Goal: Information Seeking & Learning: Learn about a topic

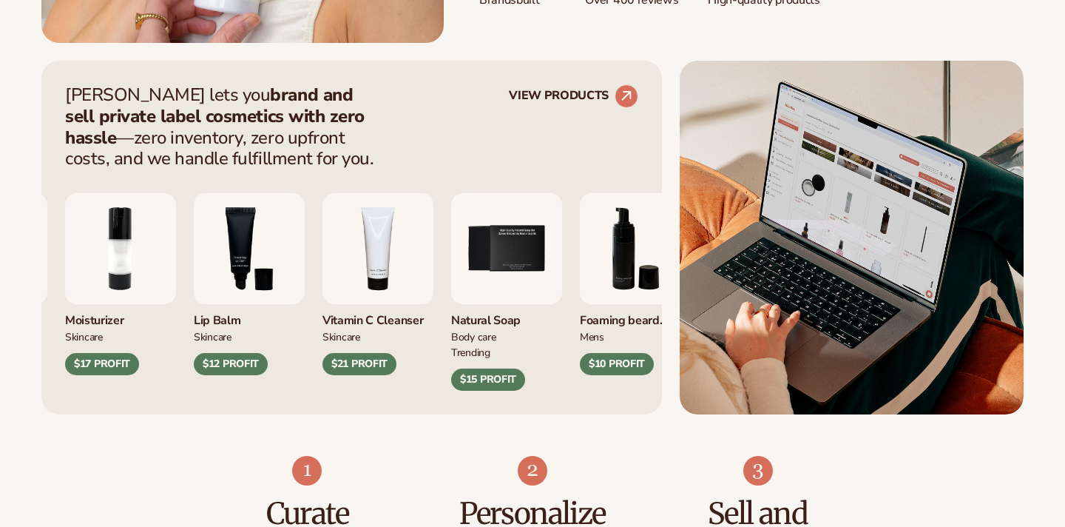
scroll to position [556, 0]
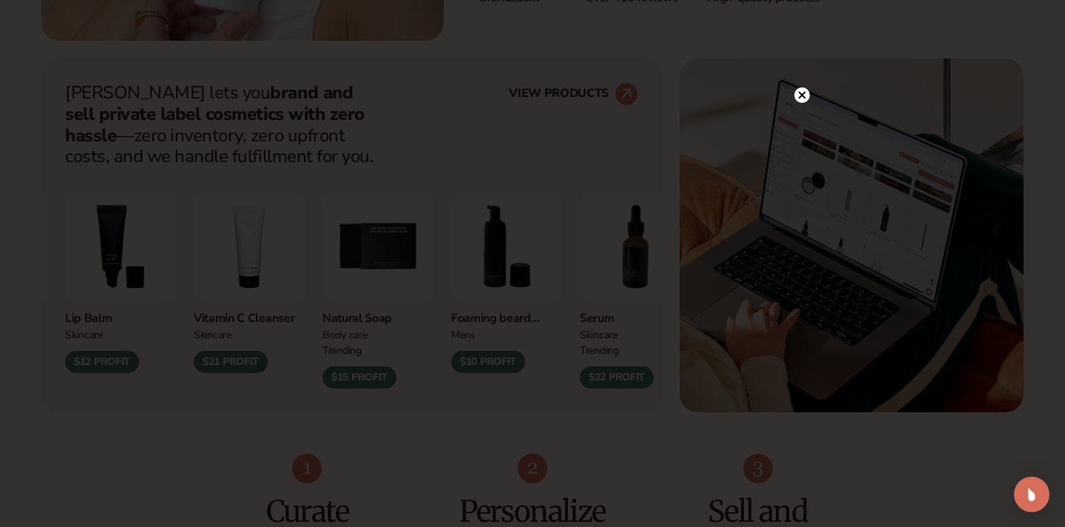
click at [804, 95] on circle at bounding box center [802, 95] width 16 height 16
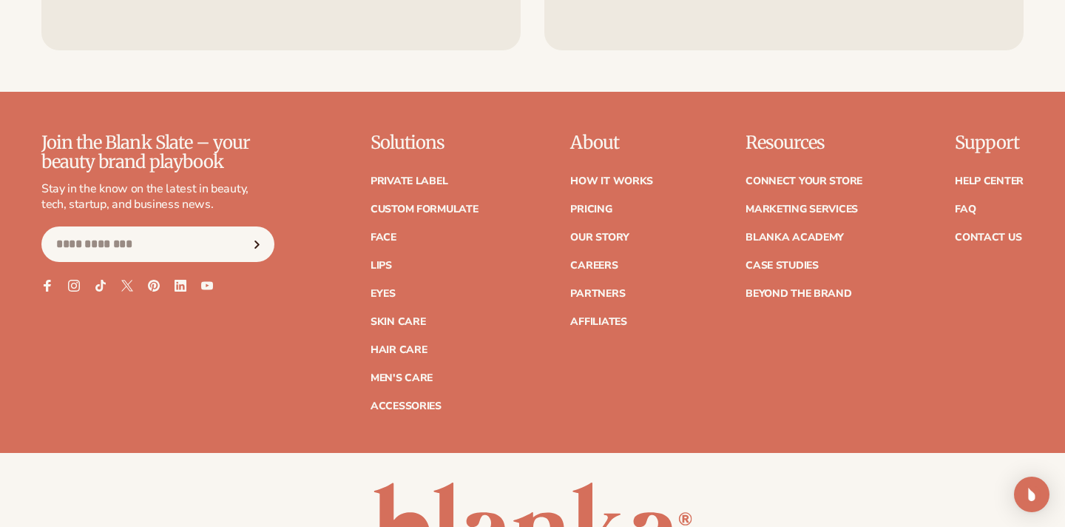
scroll to position [6126, 0]
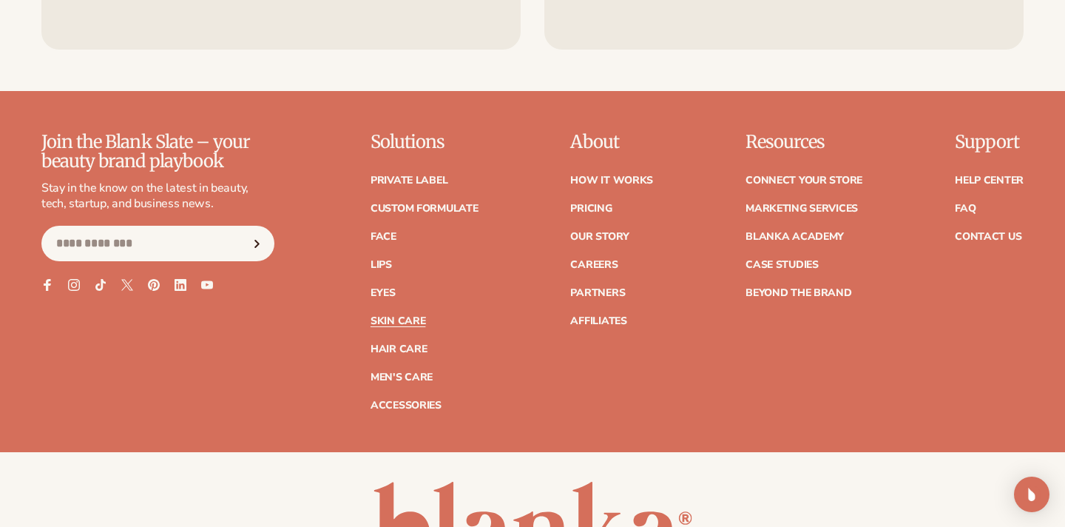
click at [408, 316] on link "Skin Care" at bounding box center [398, 321] width 55 height 10
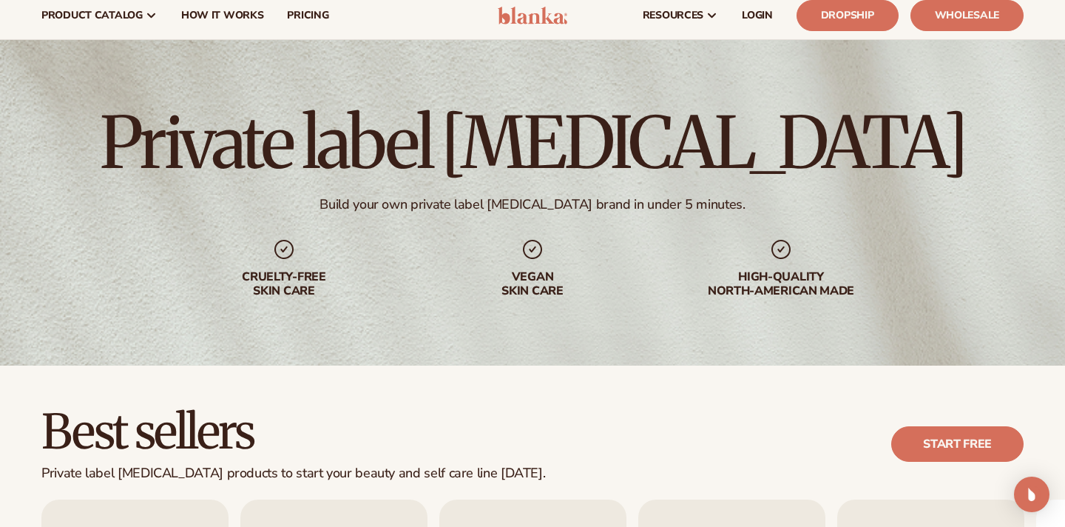
scroll to position [31, 0]
click at [317, 20] on span "pricing" at bounding box center [307, 16] width 41 height 12
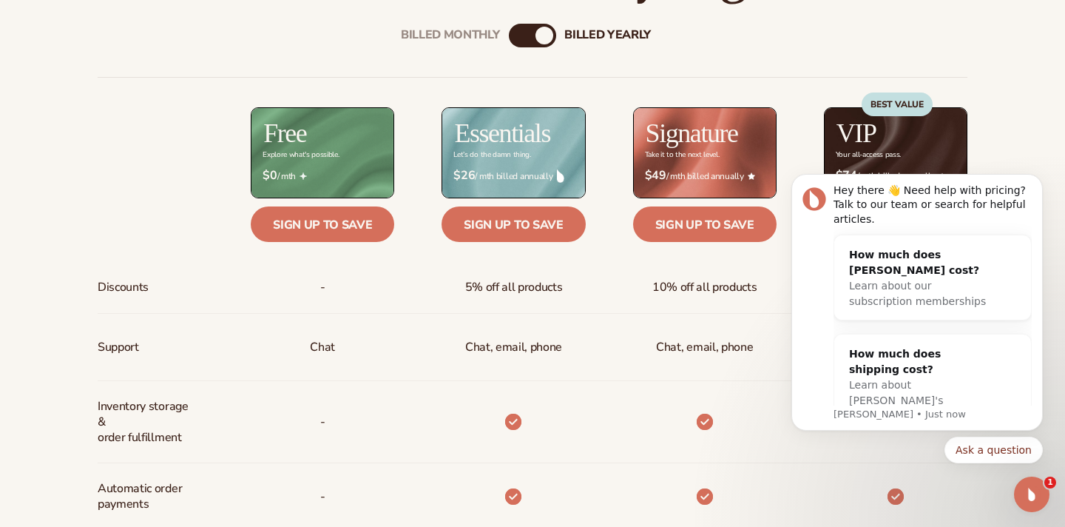
scroll to position [607, 0]
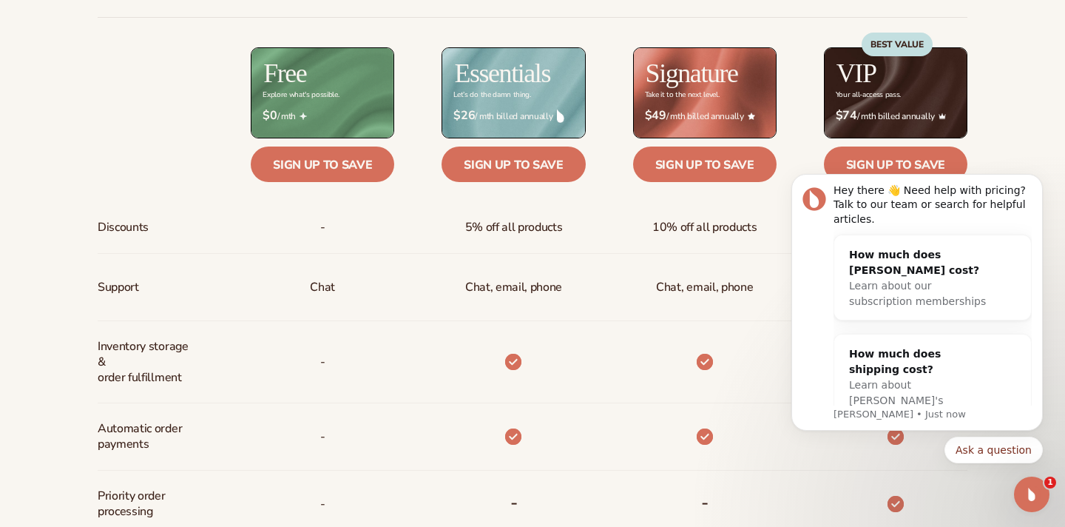
click at [1028, 132] on div "Billed Monthly billed Yearly Billed Monthly billed Yearly Discounts Support Inv…" at bounding box center [532, 438] width 1065 height 996
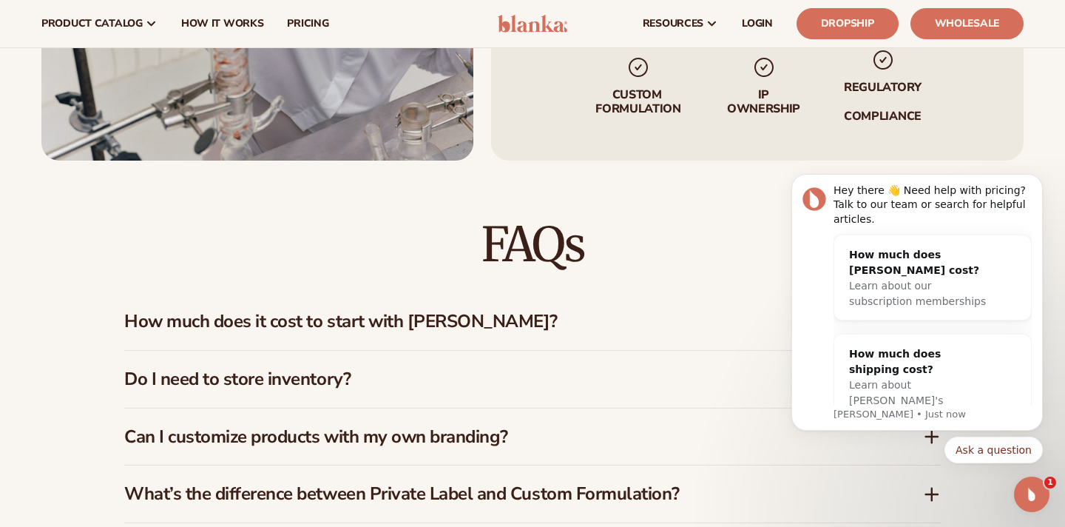
scroll to position [2138, 0]
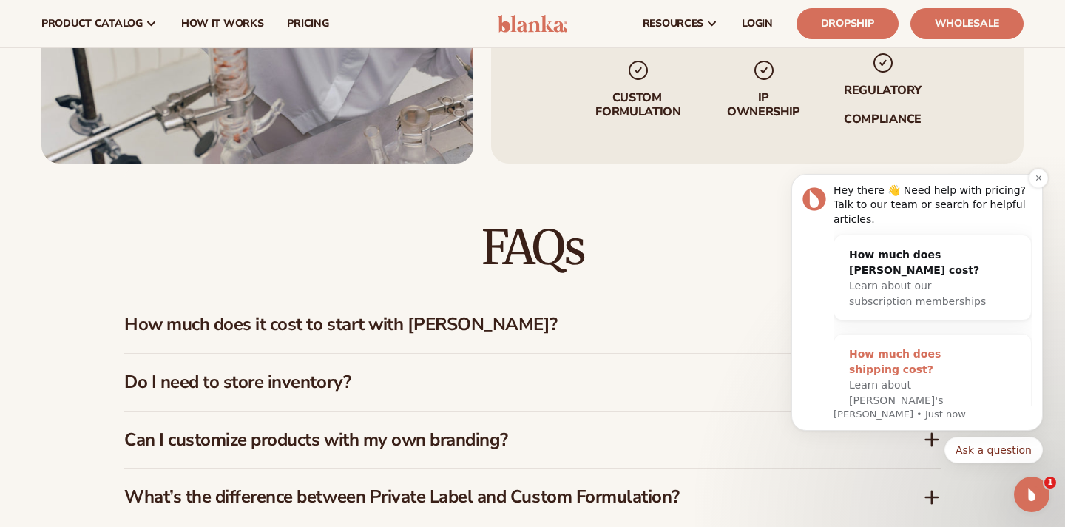
click at [906, 357] on div "How much does shipping cost?" at bounding box center [918, 361] width 138 height 31
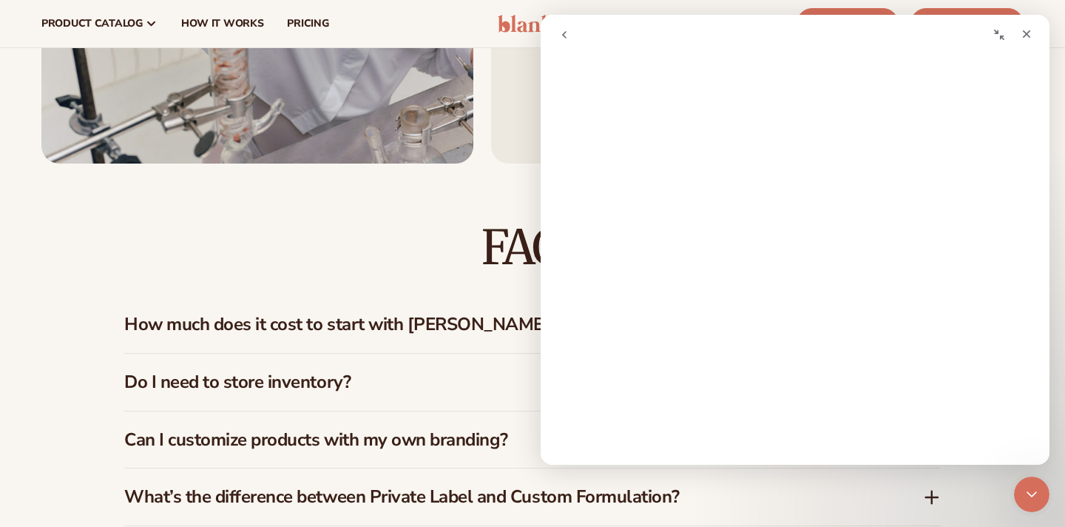
scroll to position [0, 0]
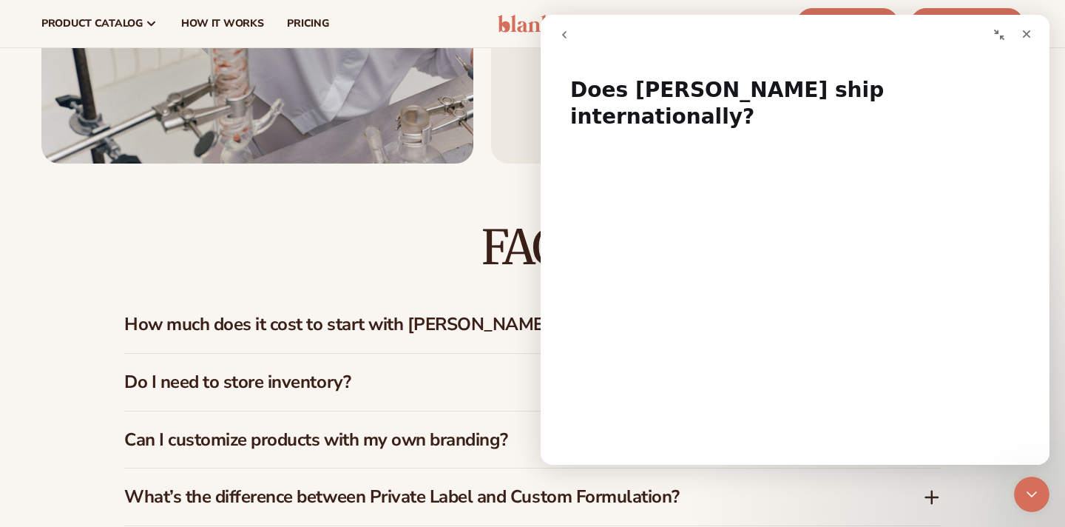
click at [562, 34] on icon "go back" at bounding box center [564, 34] width 4 height 7
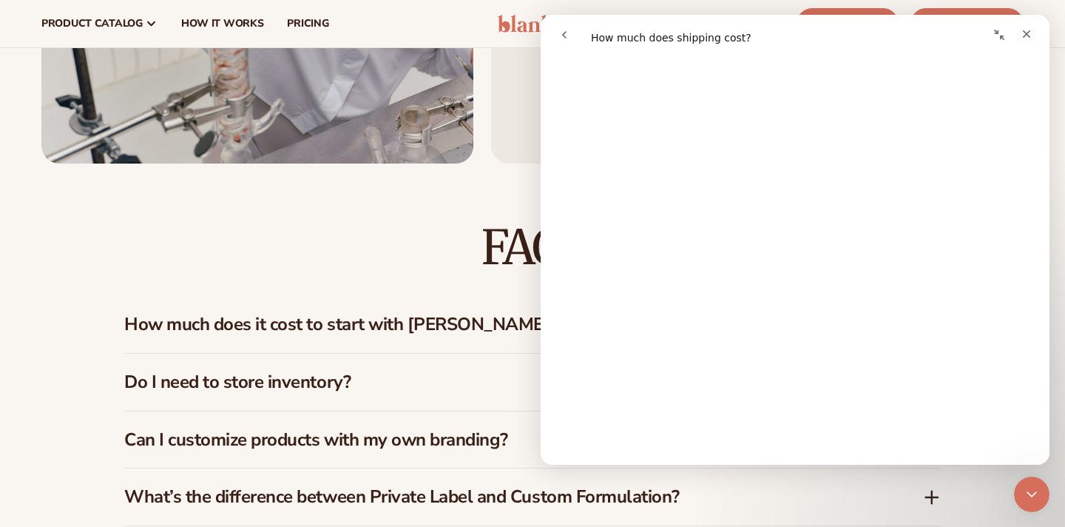
scroll to position [412, 0]
click at [564, 33] on icon "go back" at bounding box center [564, 34] width 4 height 7
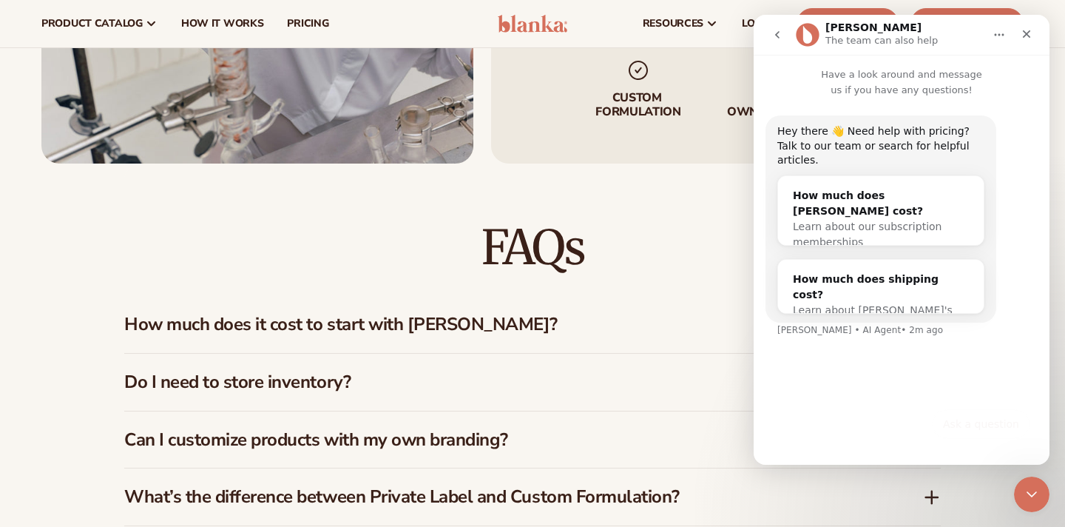
scroll to position [0, 0]
click at [1030, 30] on icon "Close" at bounding box center [1027, 34] width 12 height 12
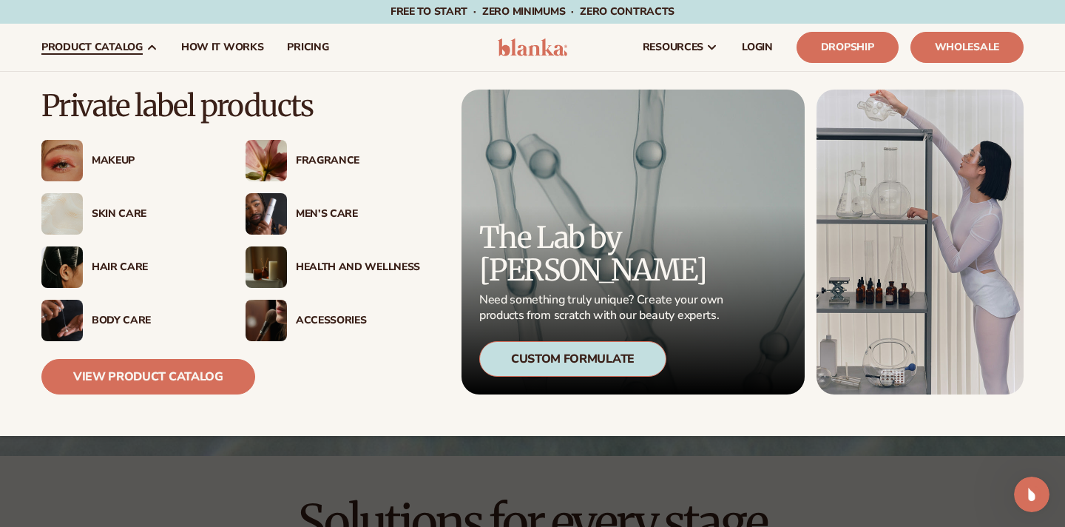
click at [111, 155] on div "Makeup" at bounding box center [154, 161] width 124 height 13
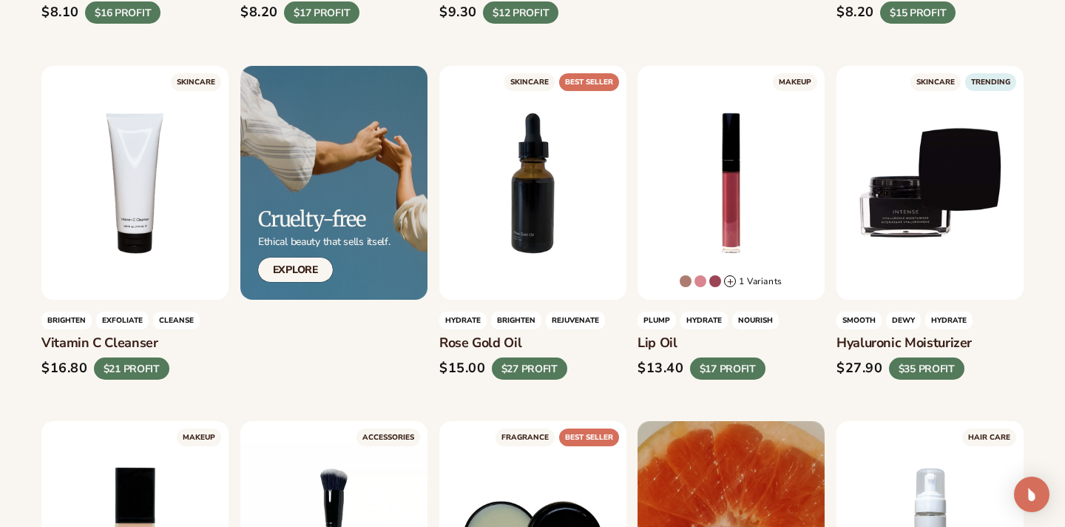
scroll to position [764, 0]
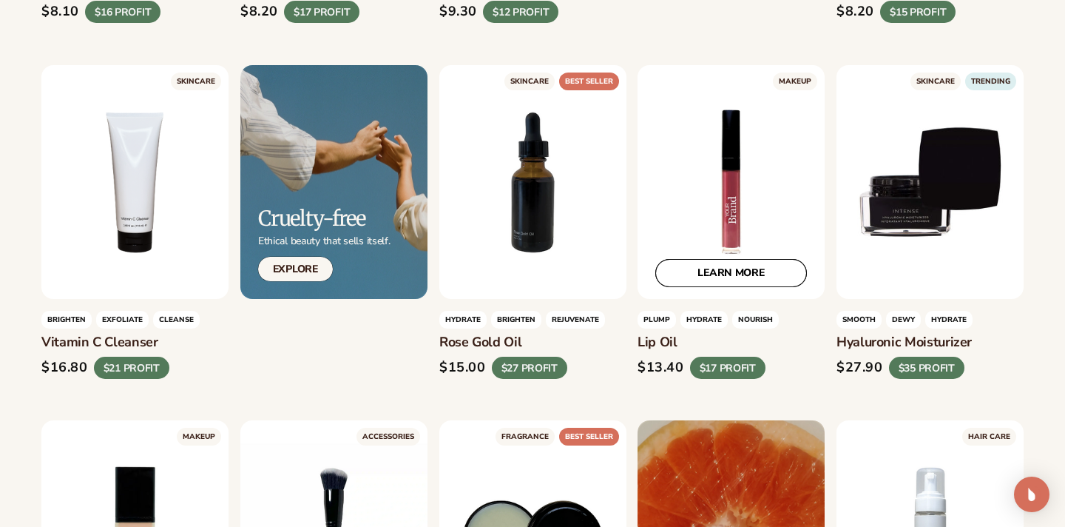
click at [735, 272] on link "LEARN MORE" at bounding box center [731, 273] width 152 height 28
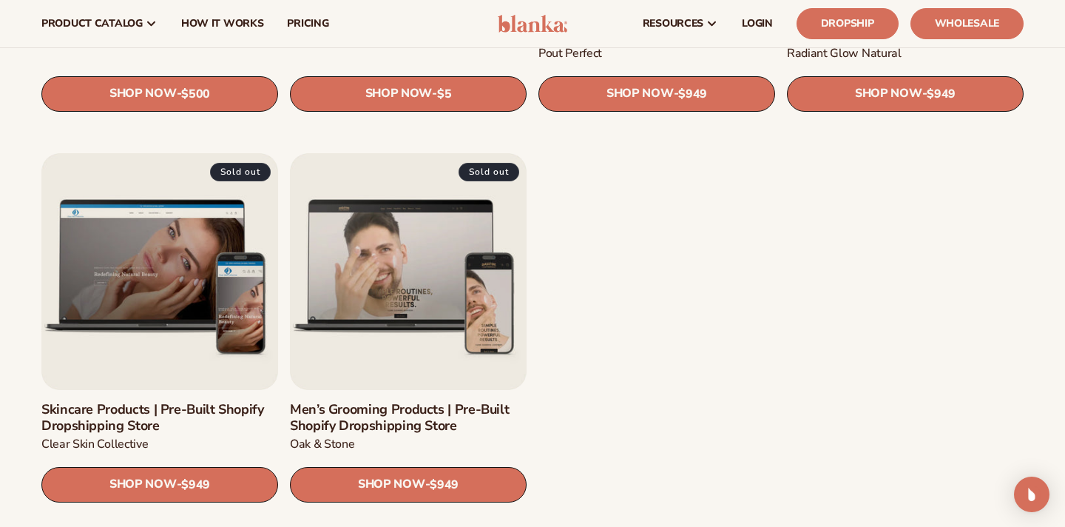
scroll to position [1880, 0]
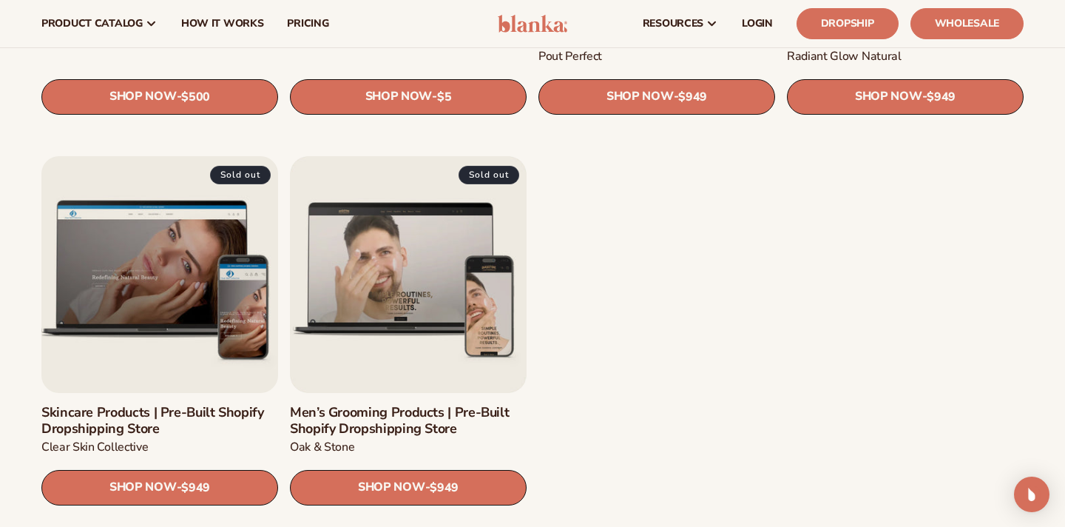
click at [110, 405] on link "Skincare Products | Pre-Built Shopify Dropshipping Store" at bounding box center [159, 421] width 237 height 32
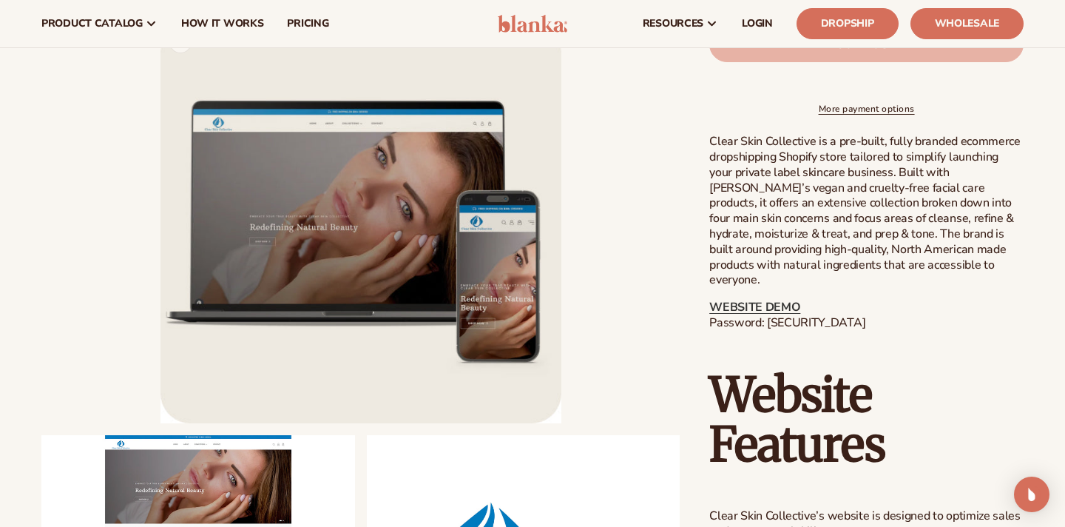
scroll to position [607, 0]
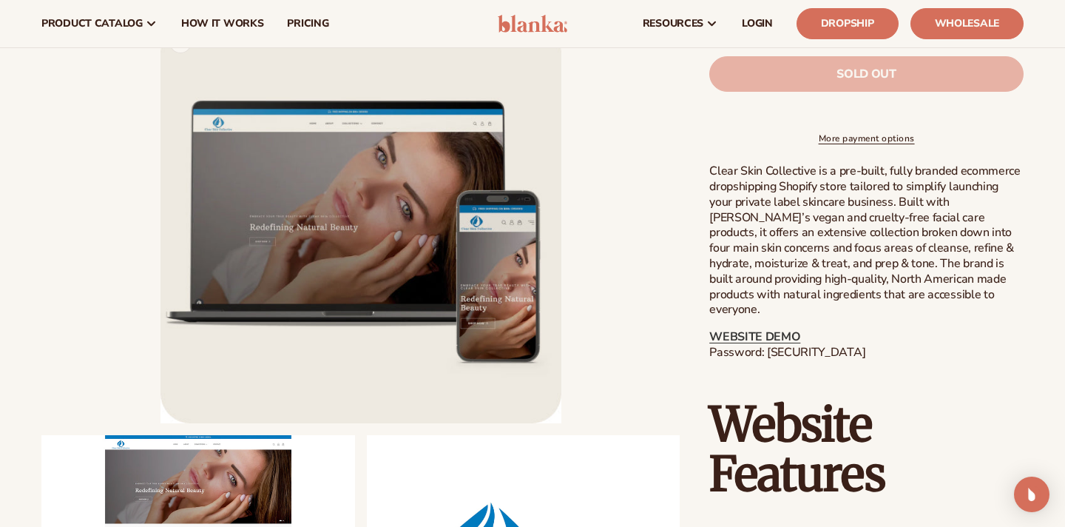
click at [161, 423] on button "Open media 1 in modal" at bounding box center [161, 423] width 0 height 0
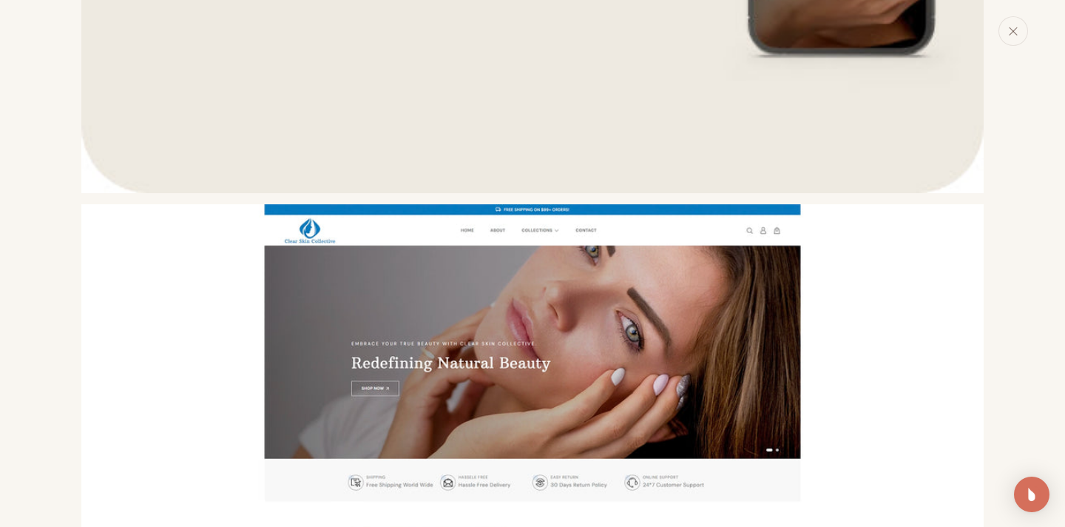
scroll to position [733, 0]
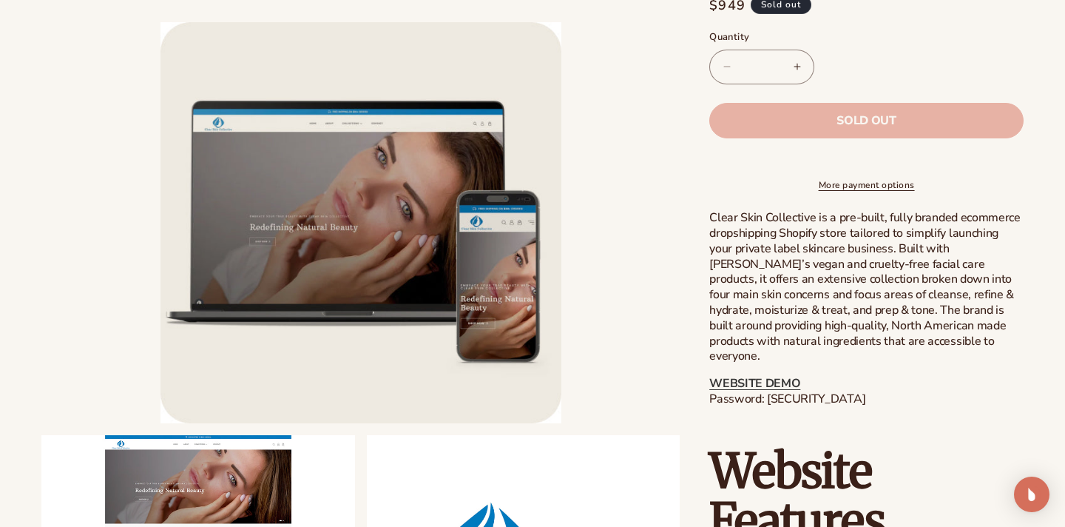
scroll to position [561, 0]
click at [753, 379] on link "WEBSITE DEMO" at bounding box center [754, 382] width 91 height 16
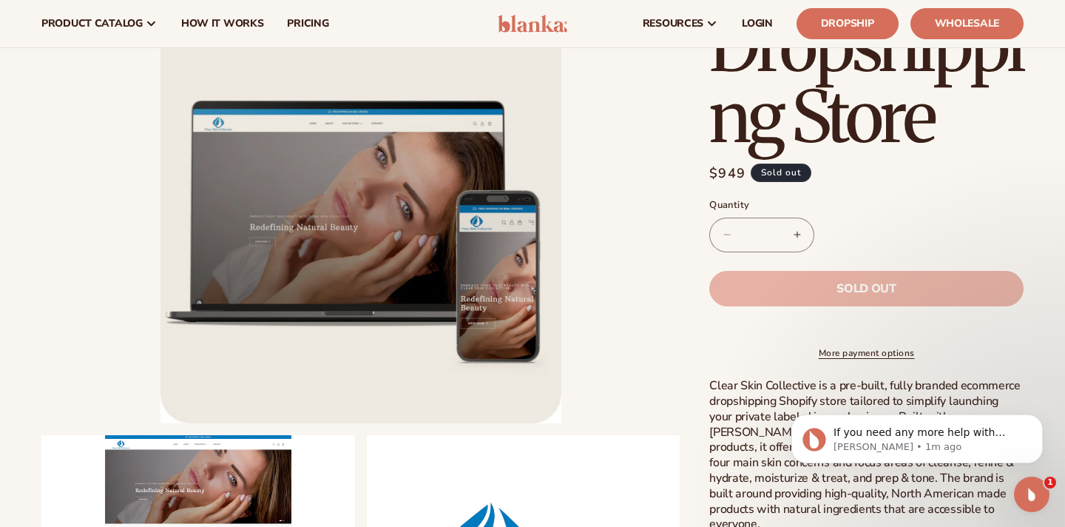
scroll to position [0, 0]
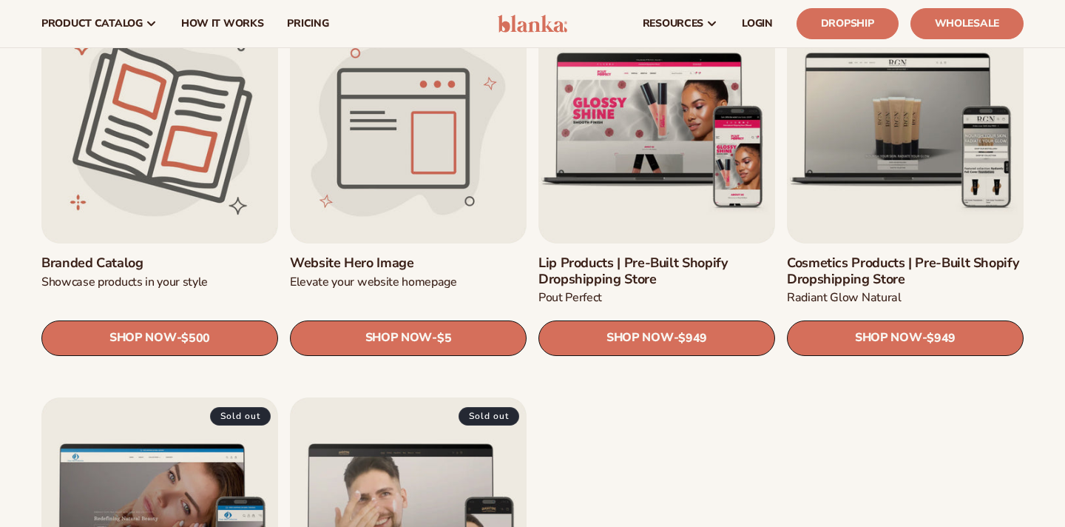
scroll to position [1636, 0]
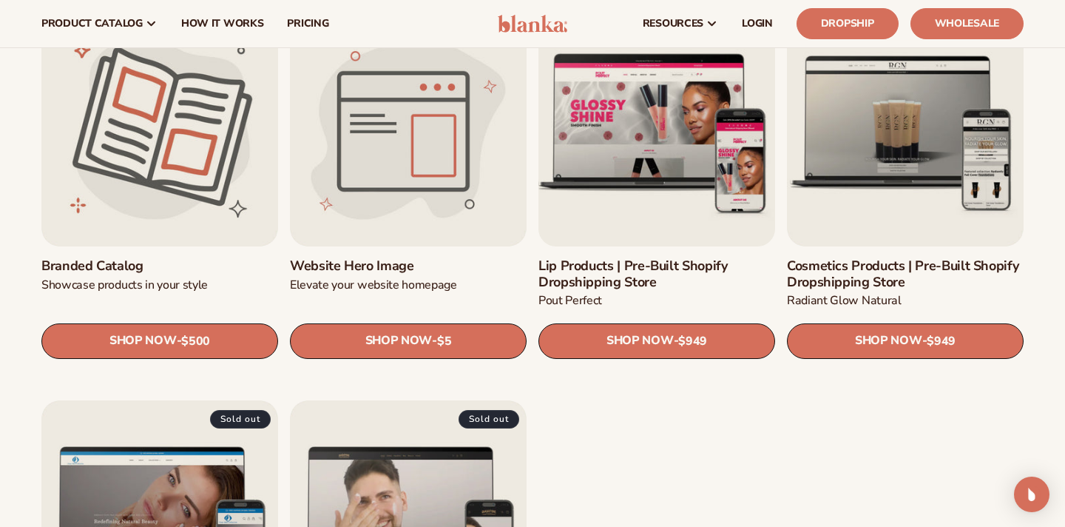
click at [644, 258] on link "Lip Products | Pre-Built Shopify Dropshipping Store" at bounding box center [657, 274] width 237 height 32
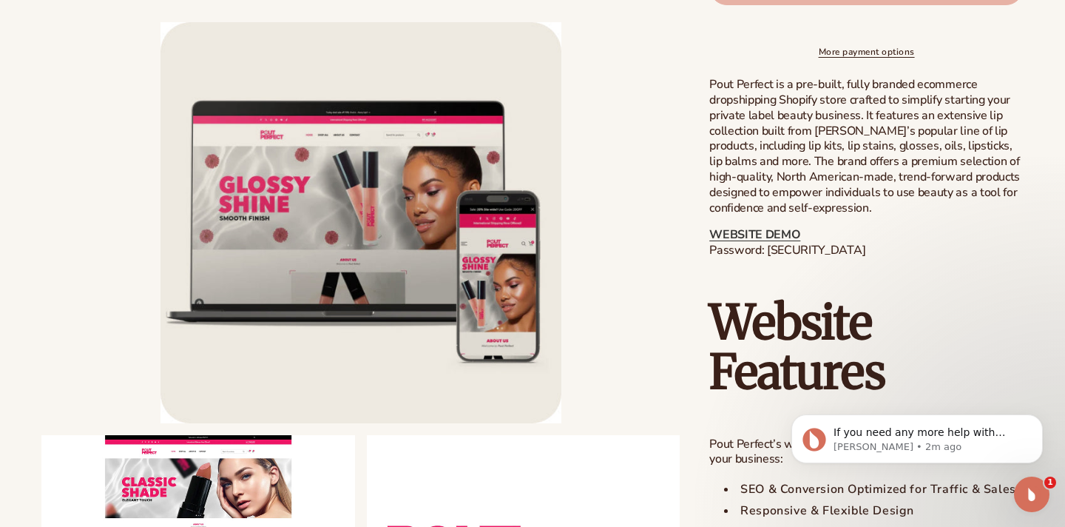
scroll to position [695, 0]
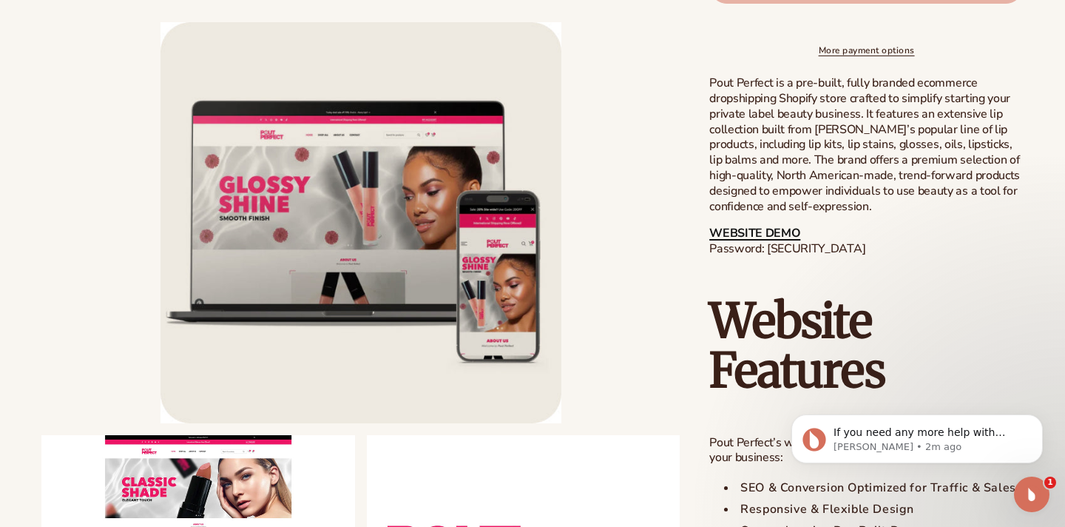
click at [729, 240] on link "WEBSITE DEMO" at bounding box center [754, 233] width 91 height 16
click at [771, 240] on link "WEBSITE DEMO" at bounding box center [754, 233] width 91 height 16
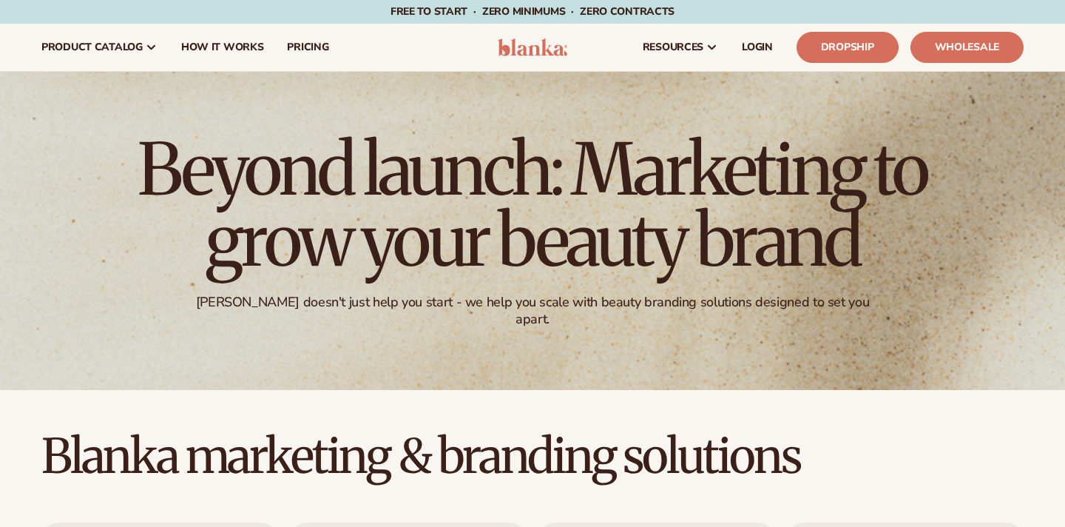
scroll to position [1636, 0]
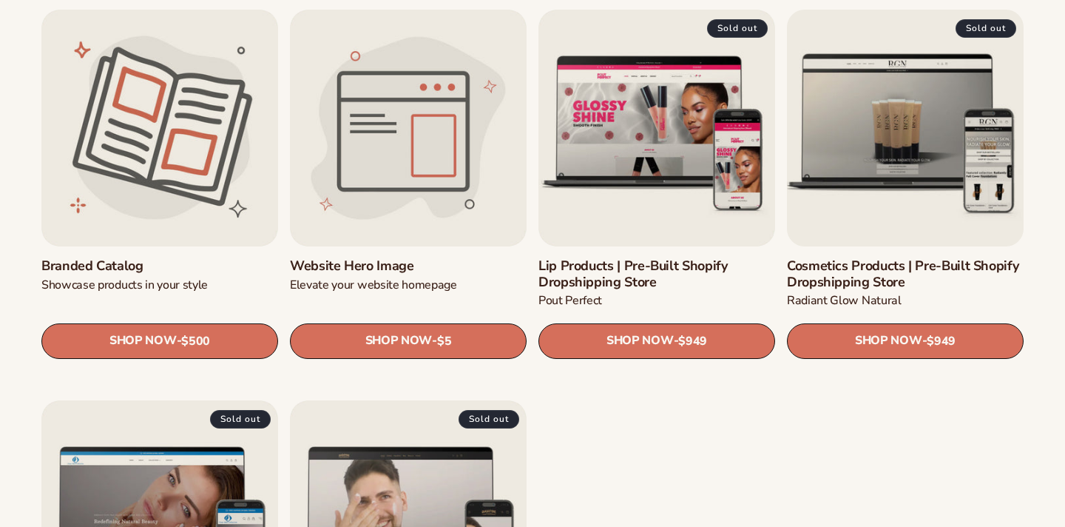
click at [899, 258] on link "Cosmetics Products | Pre-Built Shopify Dropshipping Store" at bounding box center [905, 274] width 237 height 32
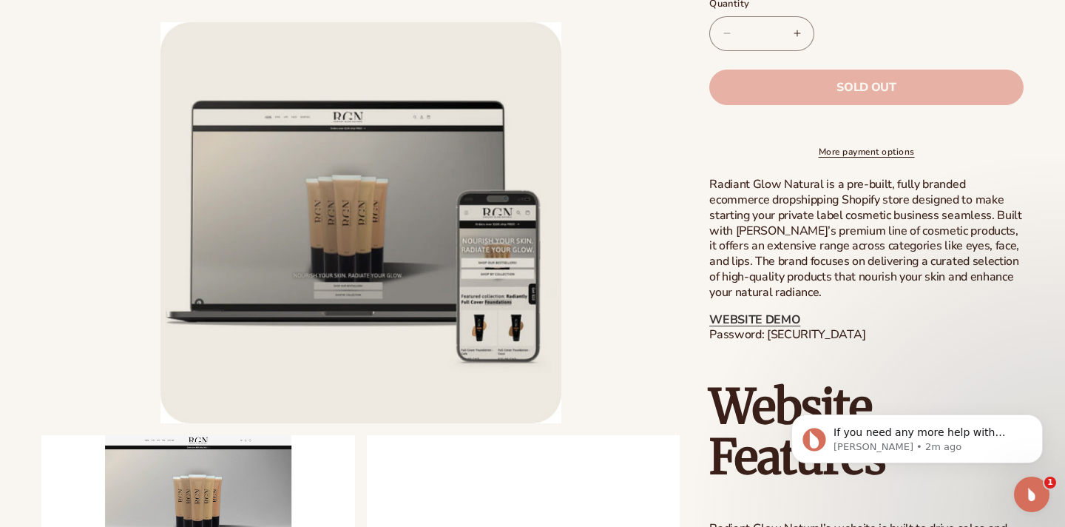
scroll to position [598, 0]
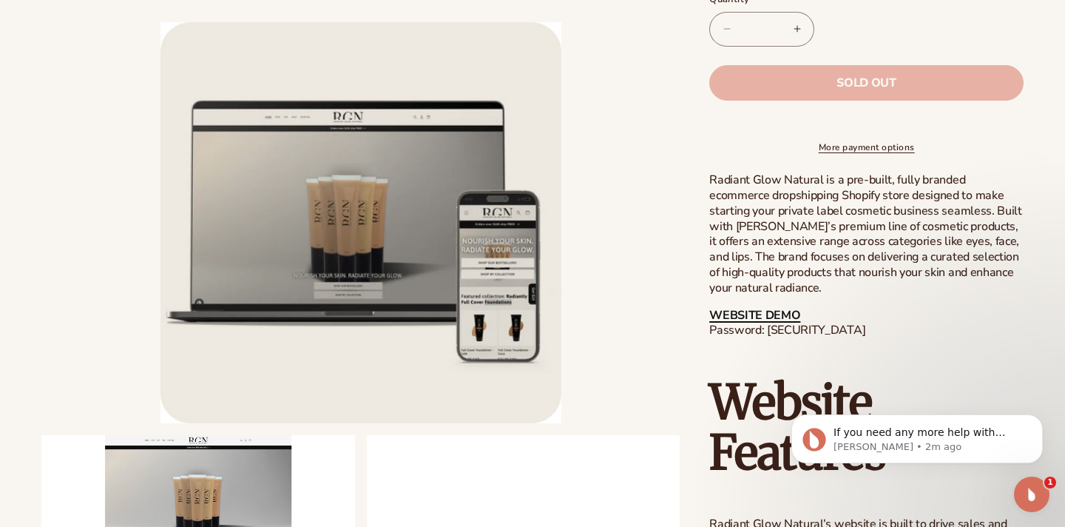
click at [765, 323] on link "WEBSITE DEMO" at bounding box center [754, 315] width 91 height 16
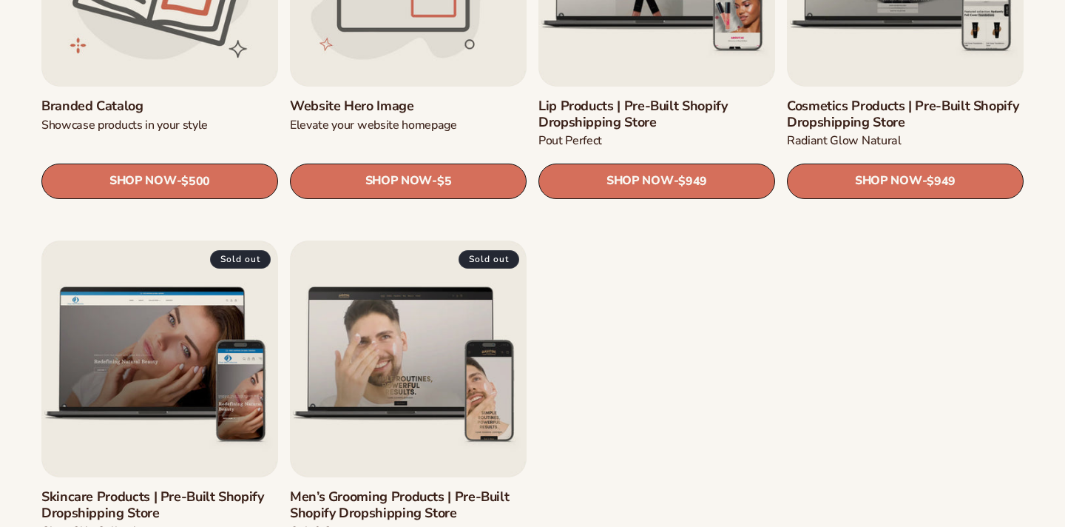
scroll to position [1800, 0]
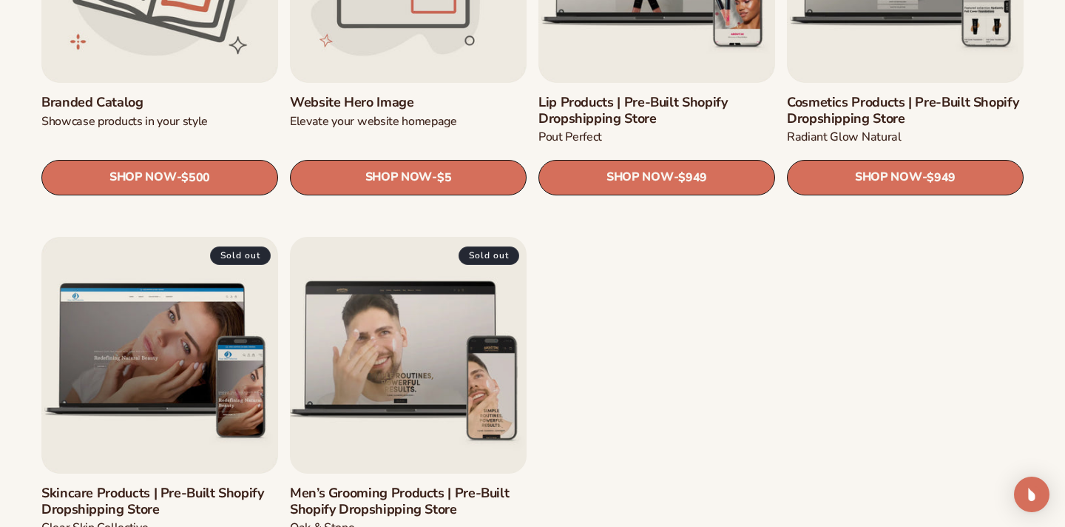
click at [385, 485] on link "Men’s Grooming Products | Pre-Built Shopify Dropshipping Store" at bounding box center [408, 501] width 237 height 32
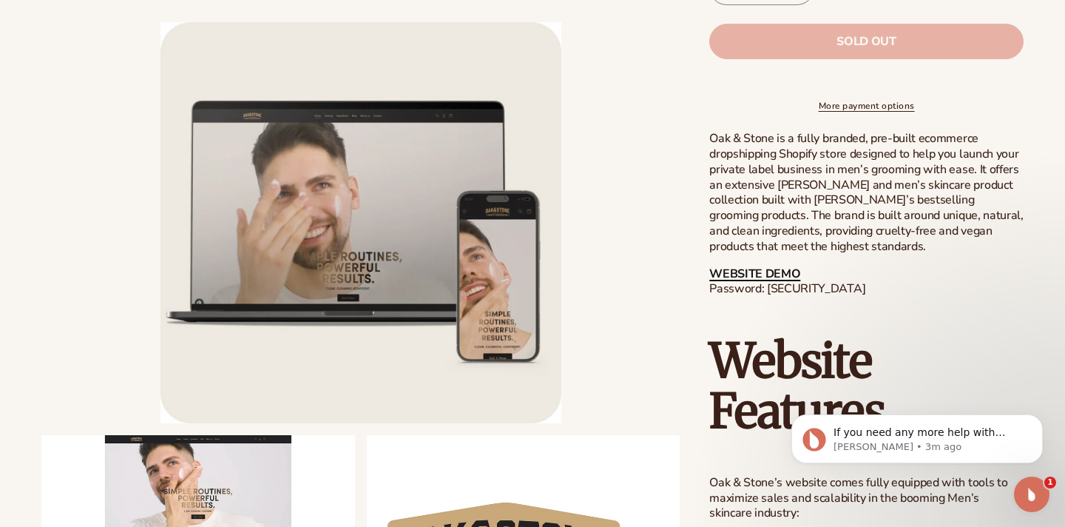
click at [751, 282] on link "WEBSITE DEMO" at bounding box center [754, 274] width 91 height 16
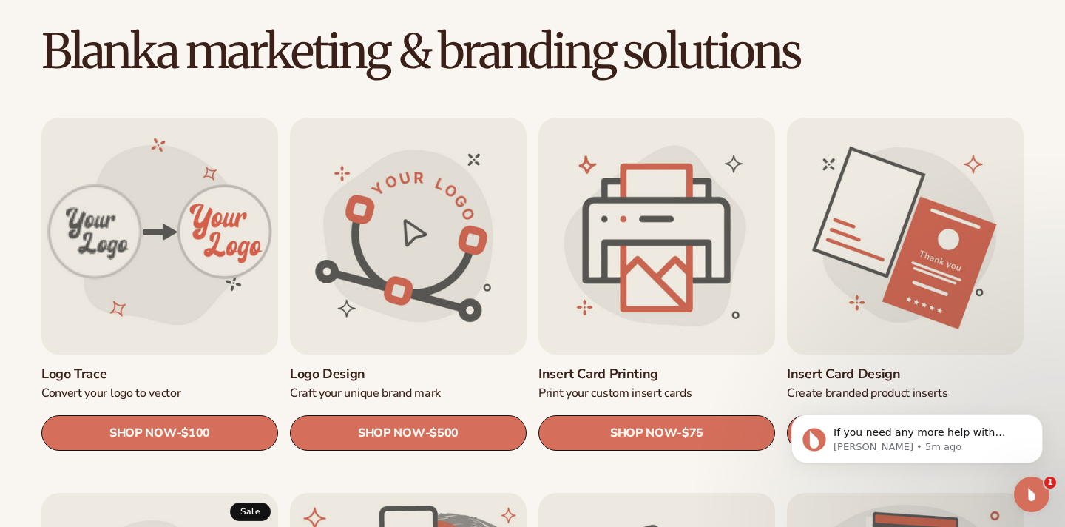
scroll to position [405, 0]
click at [395, 365] on link "Logo design" at bounding box center [408, 373] width 237 height 16
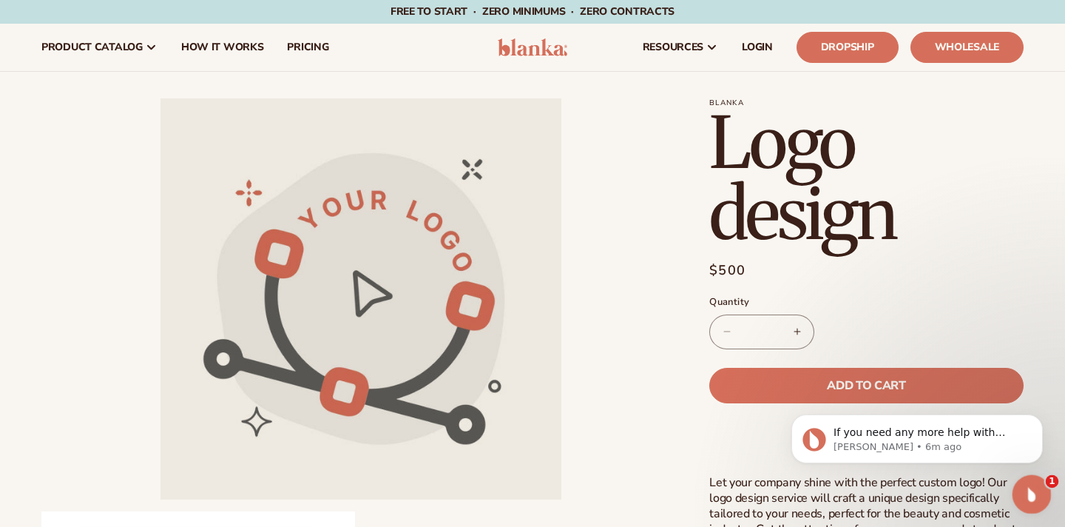
click at [1036, 493] on icon "Open Intercom Messenger" at bounding box center [1030, 492] width 24 height 24
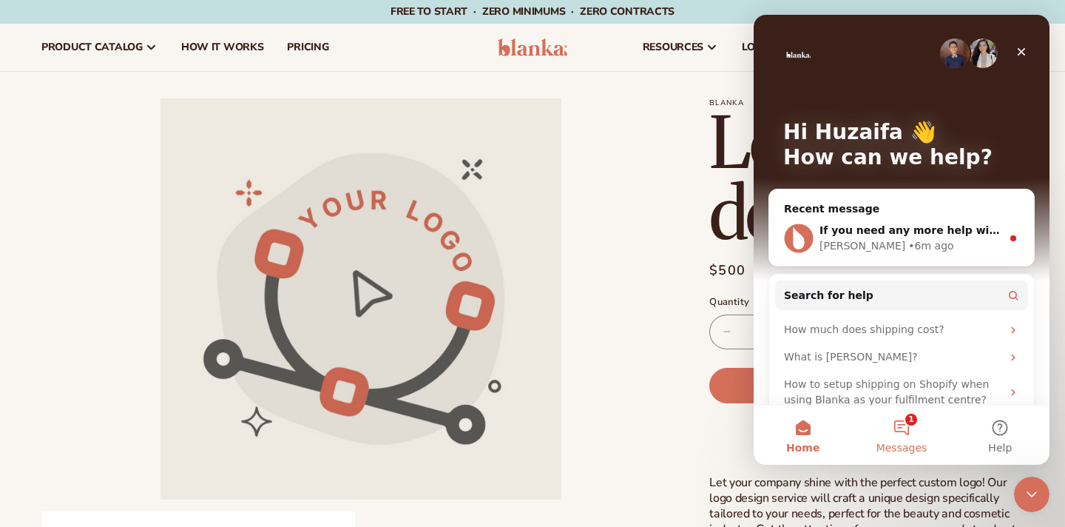
click at [907, 430] on button "1 Messages" at bounding box center [901, 434] width 98 height 59
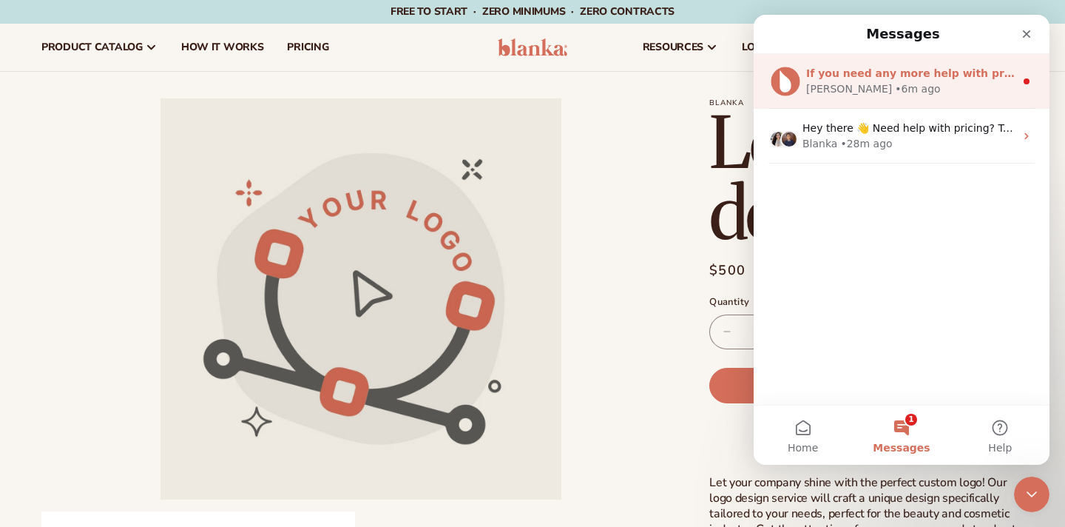
click at [927, 81] on div "[PERSON_NAME] • 6m ago" at bounding box center [910, 89] width 209 height 16
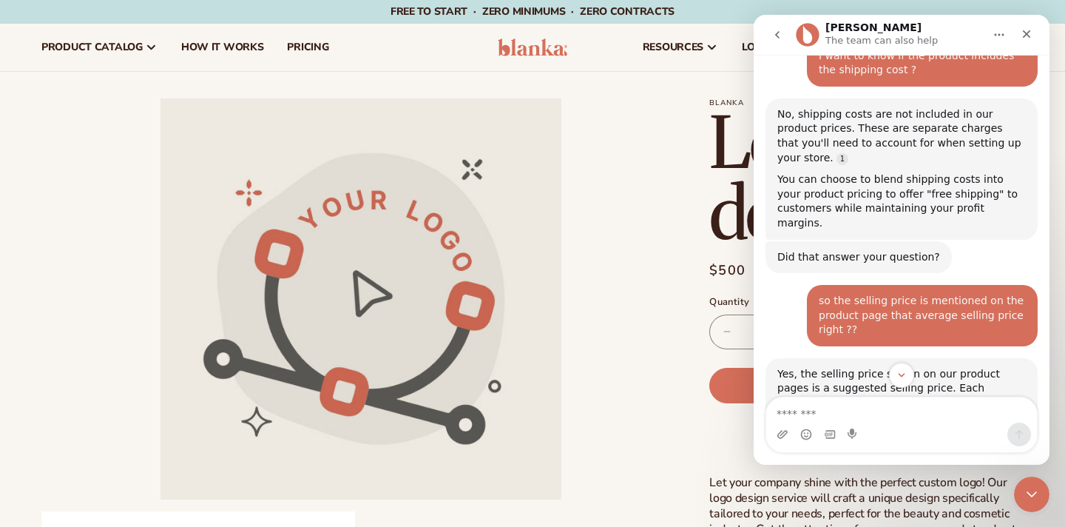
scroll to position [1556, 0]
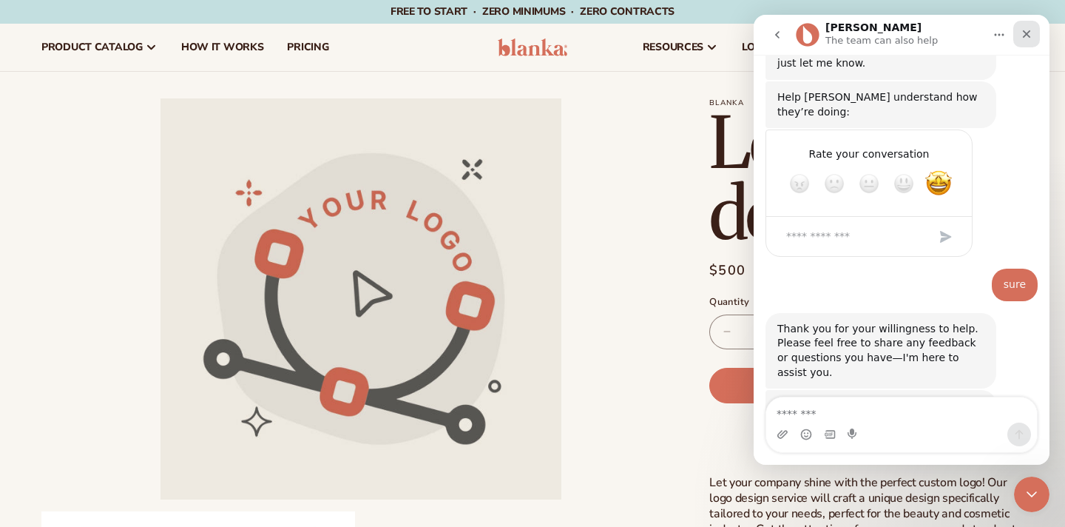
click at [1030, 30] on icon "Close" at bounding box center [1027, 34] width 12 height 12
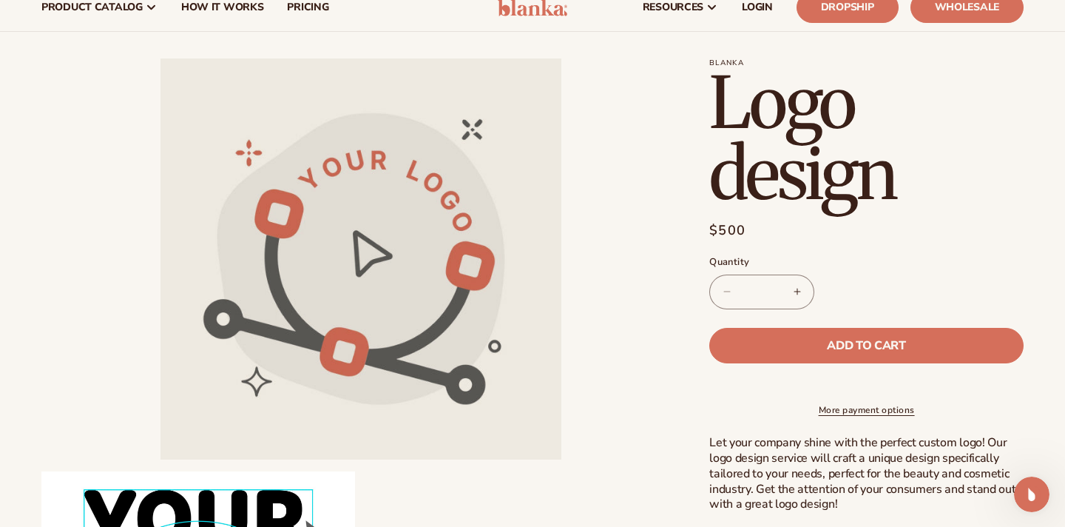
scroll to position [0, 0]
